Goal: Find specific page/section: Find specific page/section

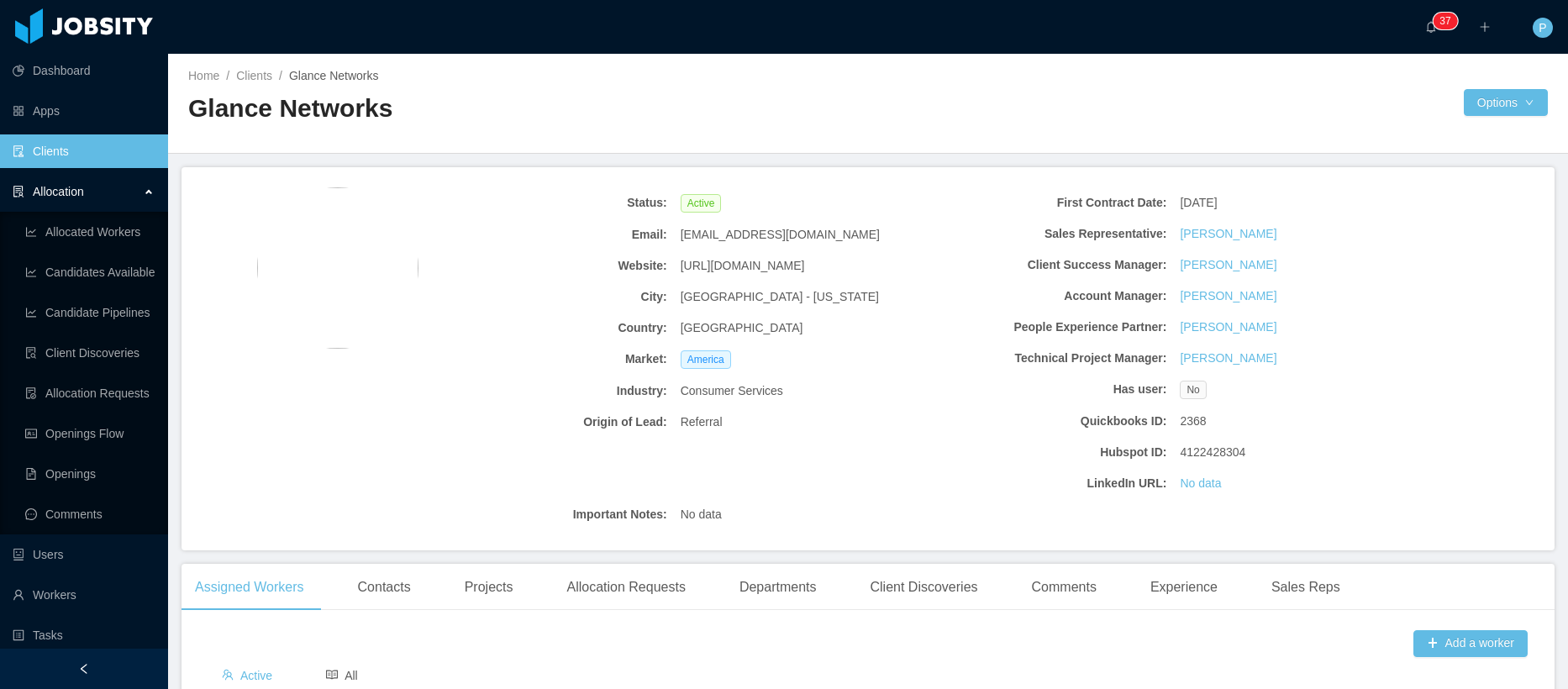
scroll to position [329, 0]
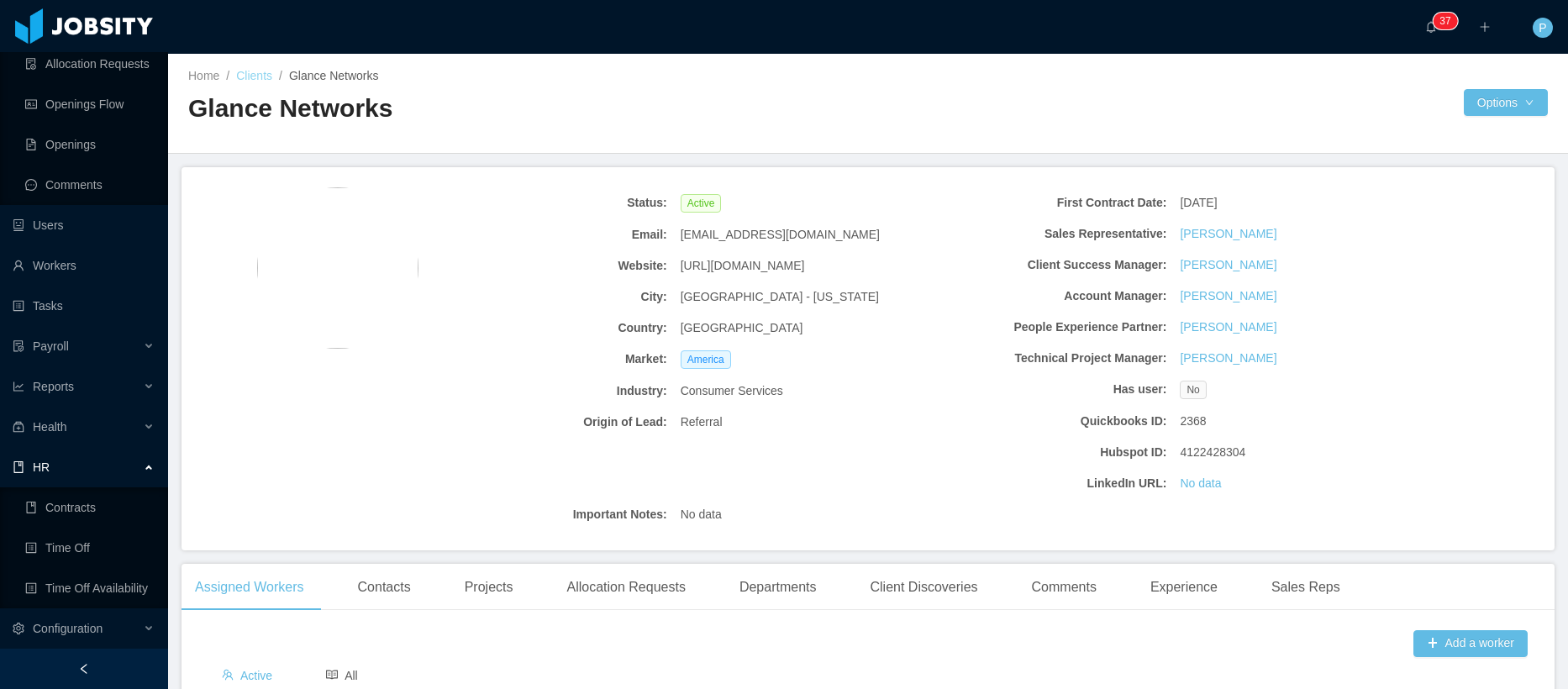
click at [256, 69] on link "Clients" at bounding box center [254, 76] width 36 height 14
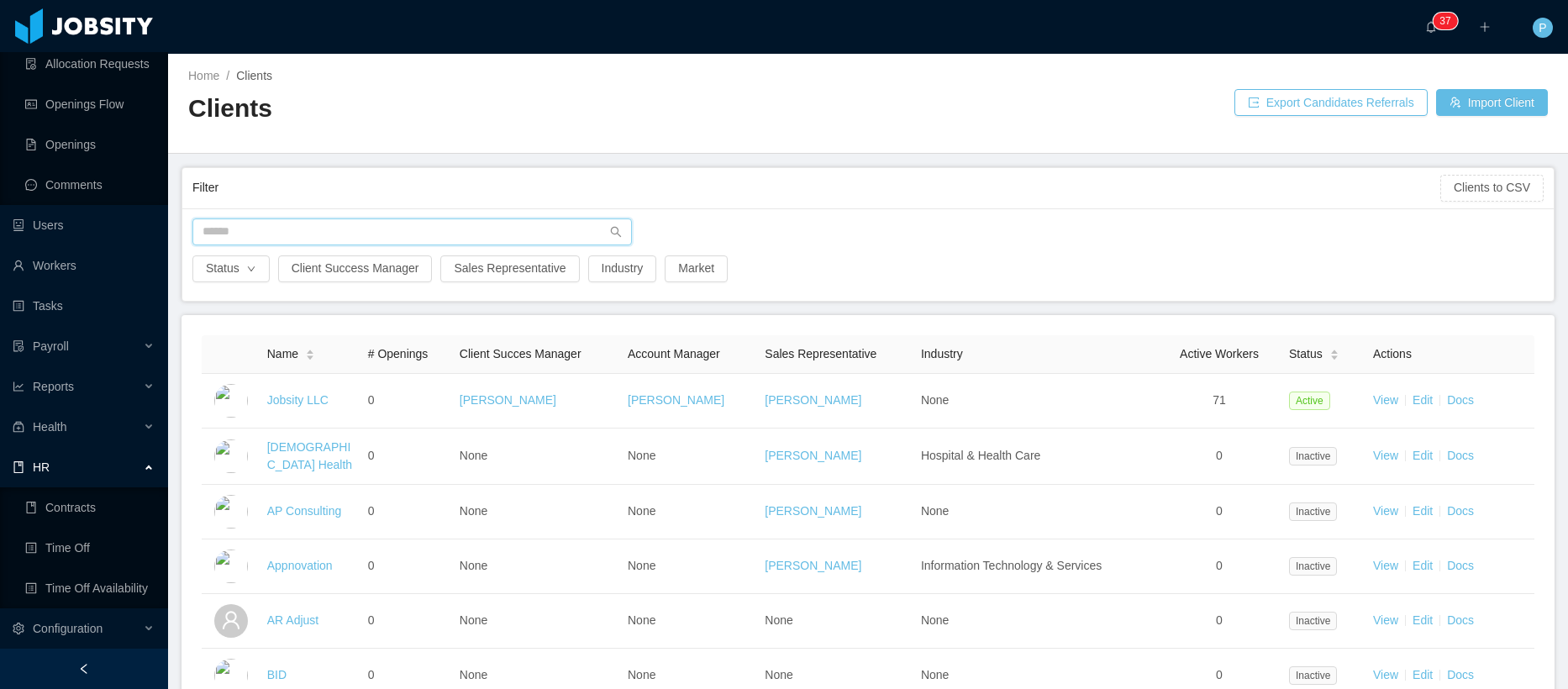
click at [435, 241] on input "text" at bounding box center [412, 232] width 439 height 27
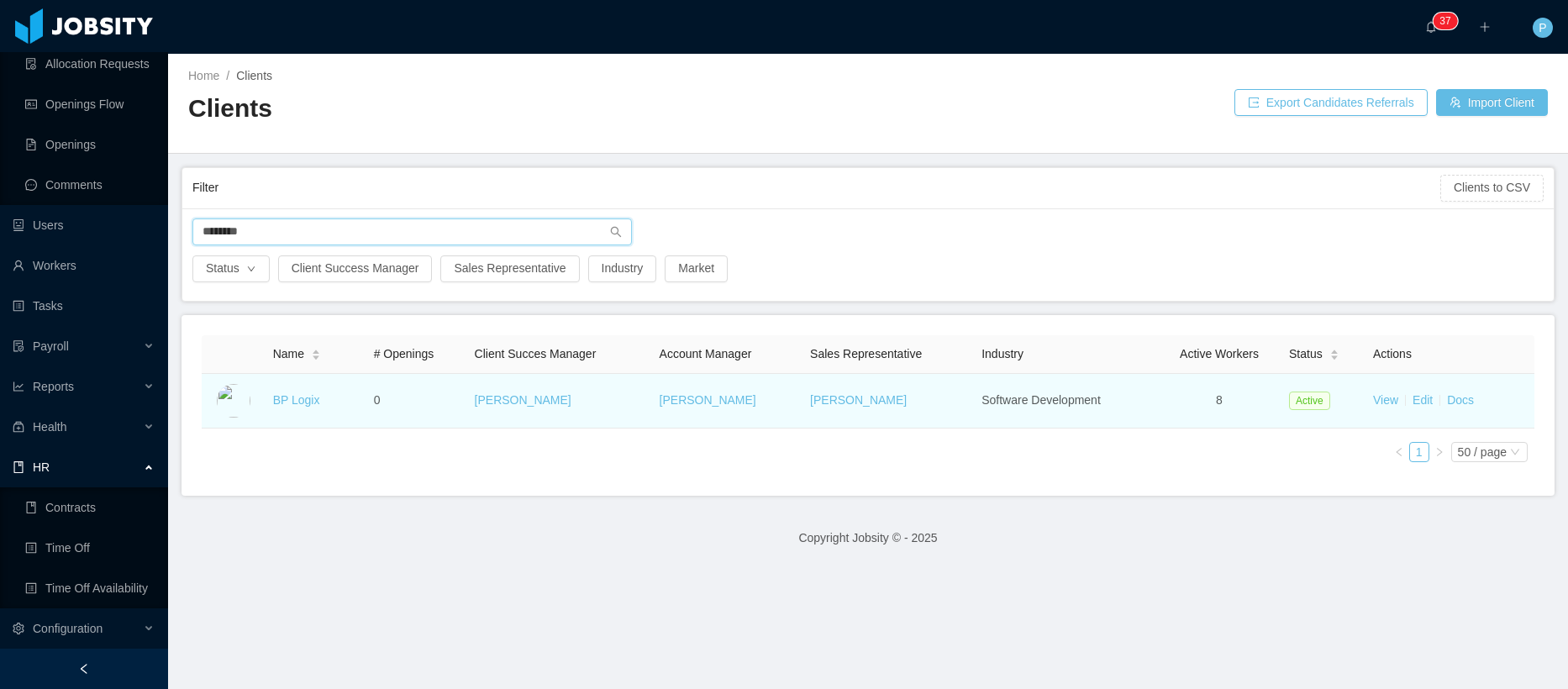
type input "********"
click at [284, 407] on td "BP Logix" at bounding box center [316, 401] width 101 height 54
click at [285, 405] on link "BP Logix" at bounding box center [296, 400] width 47 height 14
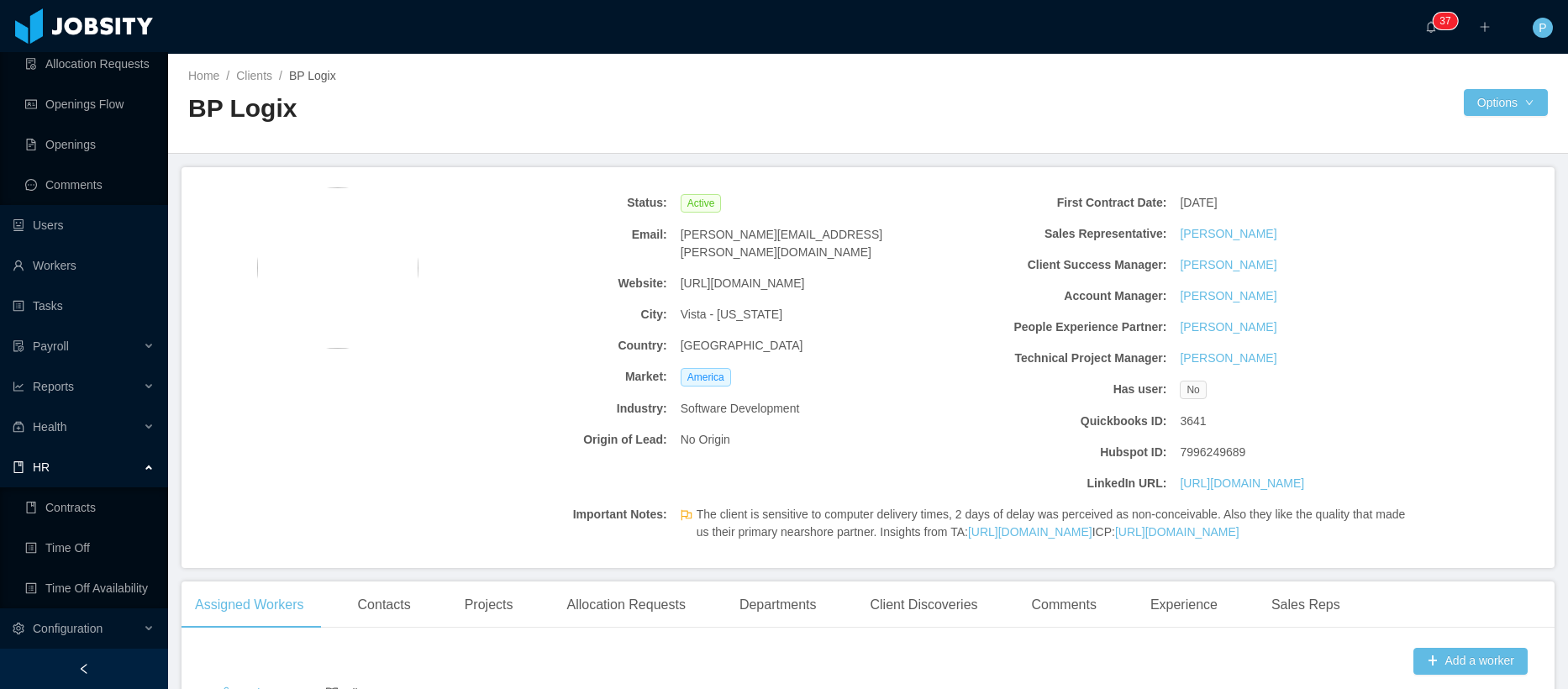
scroll to position [361, 0]
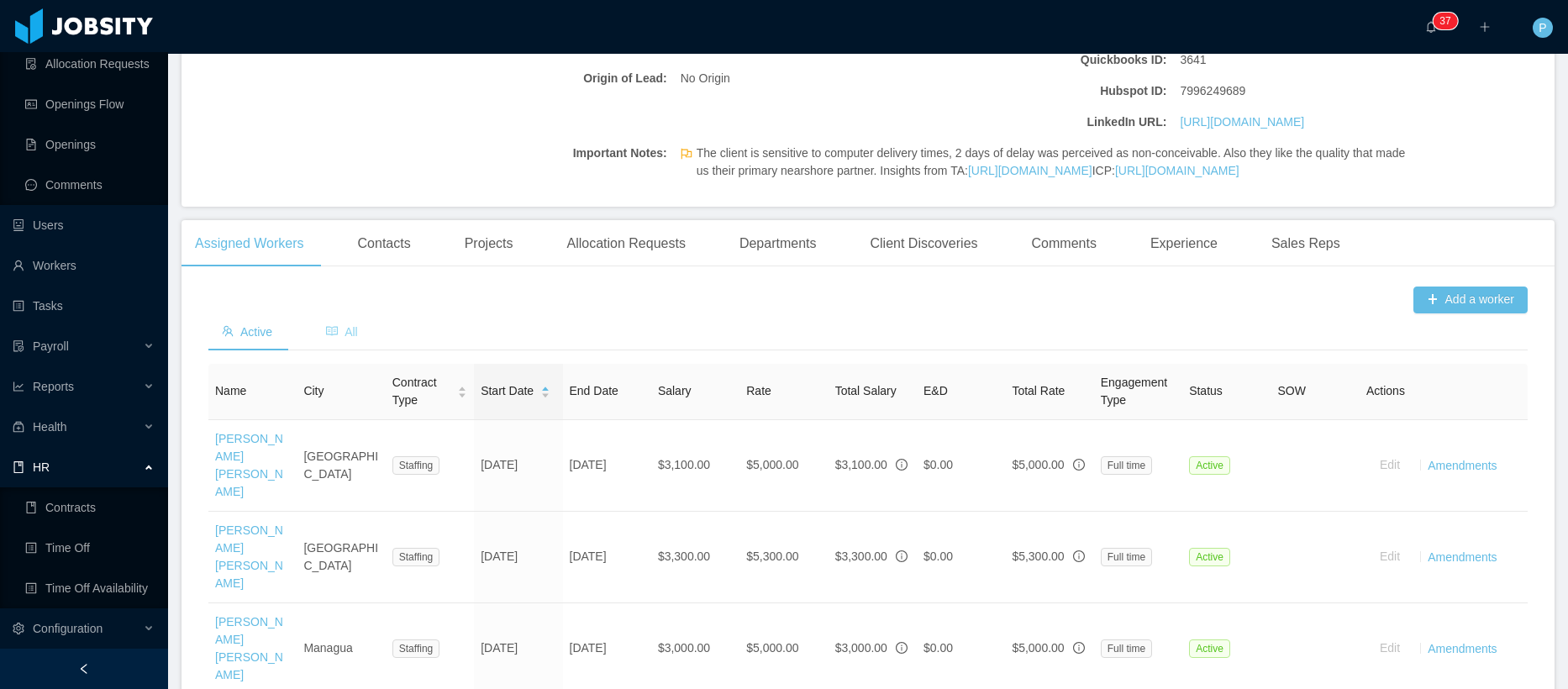
click at [347, 339] on span "All" at bounding box center [341, 332] width 32 height 14
